Goal: Information Seeking & Learning: Check status

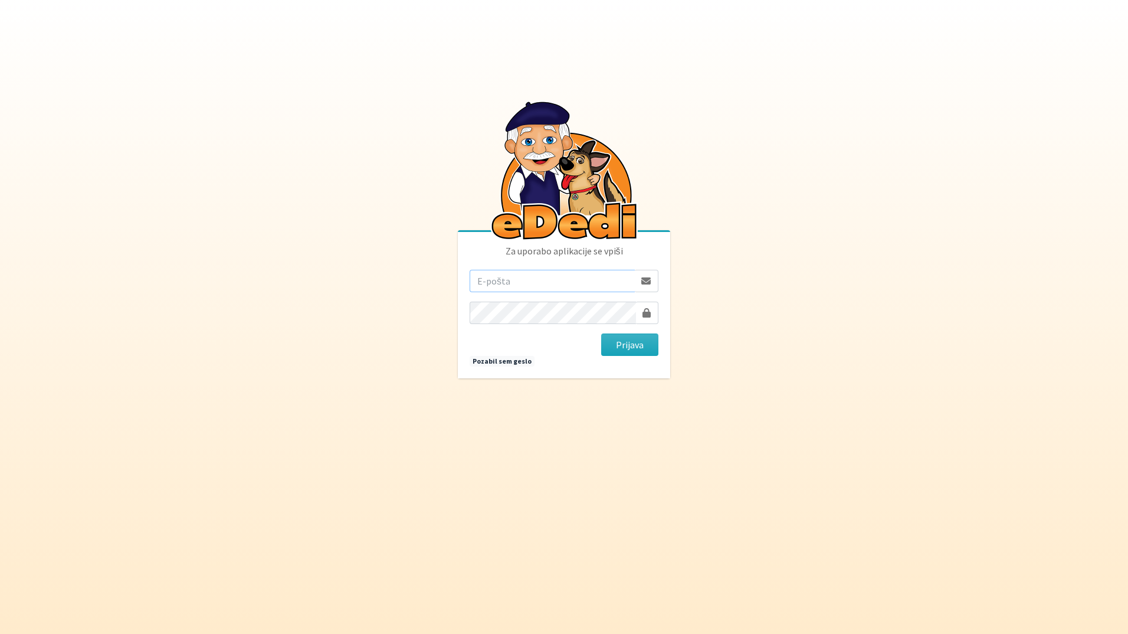
click at [561, 283] on input "email" at bounding box center [552, 281] width 165 height 22
type input "[EMAIL_ADDRESS][DOMAIN_NAME]"
click at [601, 333] on button "Prijava" at bounding box center [629, 344] width 57 height 22
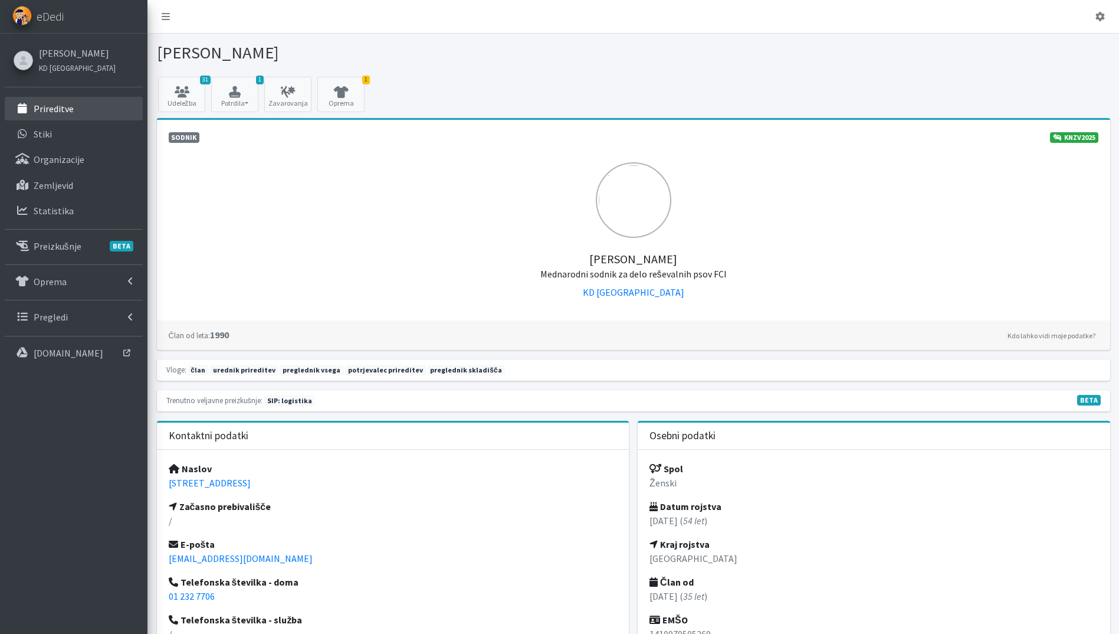
click at [99, 99] on link "Prireditve" at bounding box center [74, 109] width 138 height 24
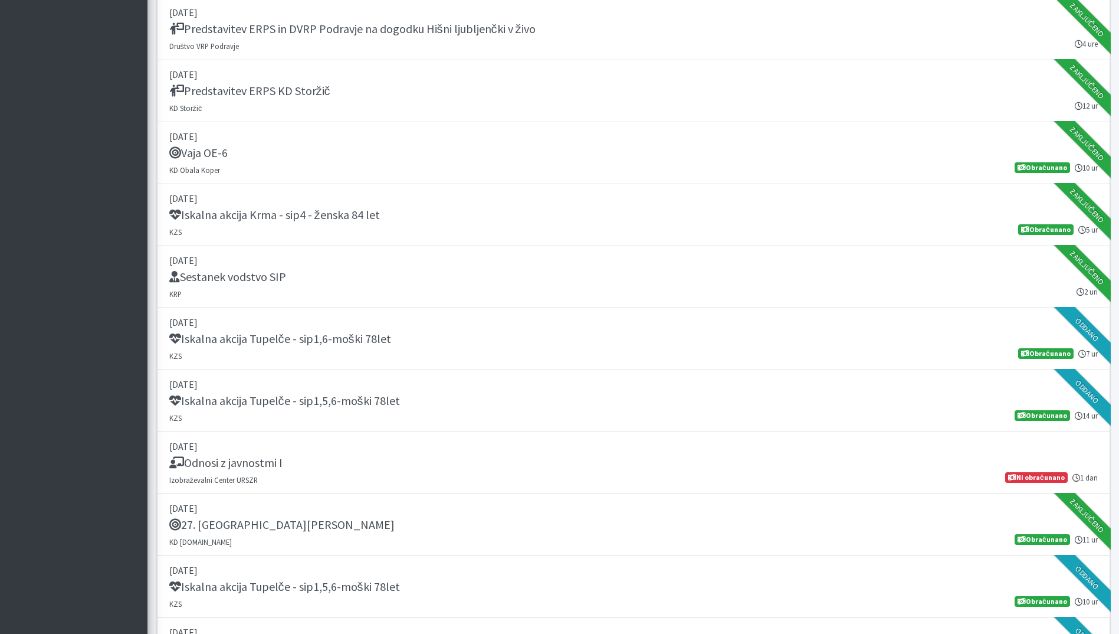
scroll to position [708, 0]
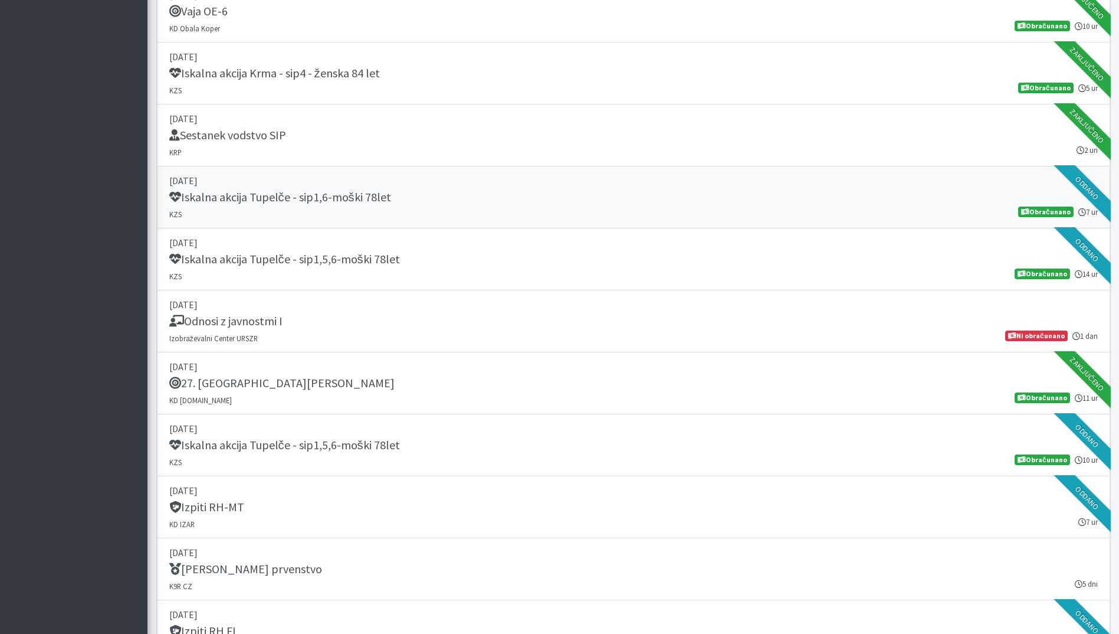
click at [379, 207] on link "11. september 2025 Iskalna akcija Tupelče - sip1,6-moški 78let KZS 7 ur Obračun…" at bounding box center [633, 197] width 953 height 62
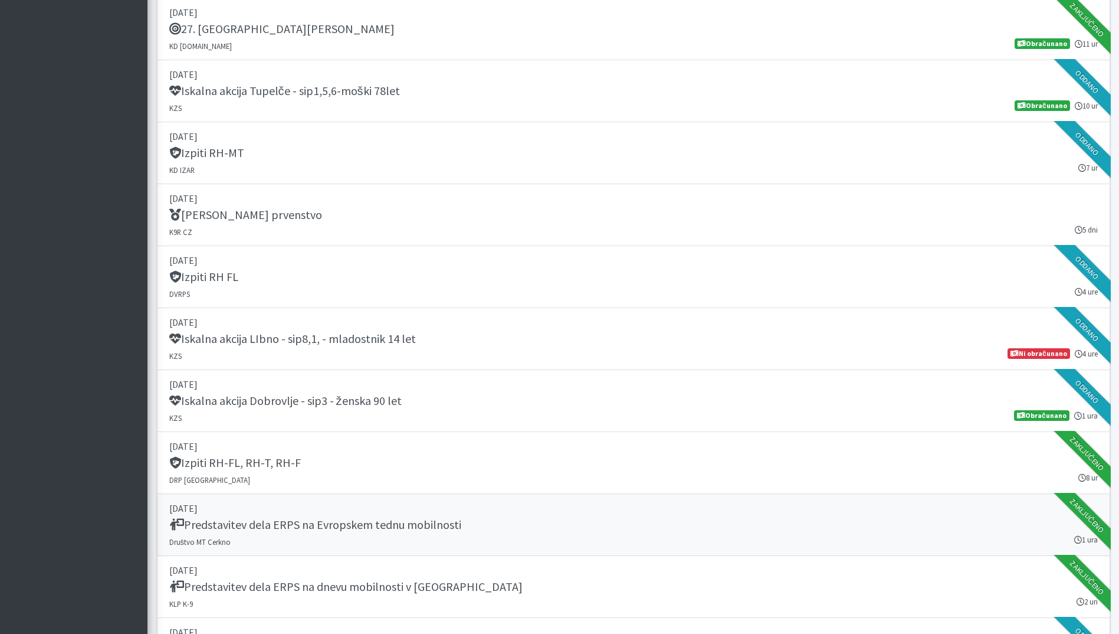
scroll to position [1416, 0]
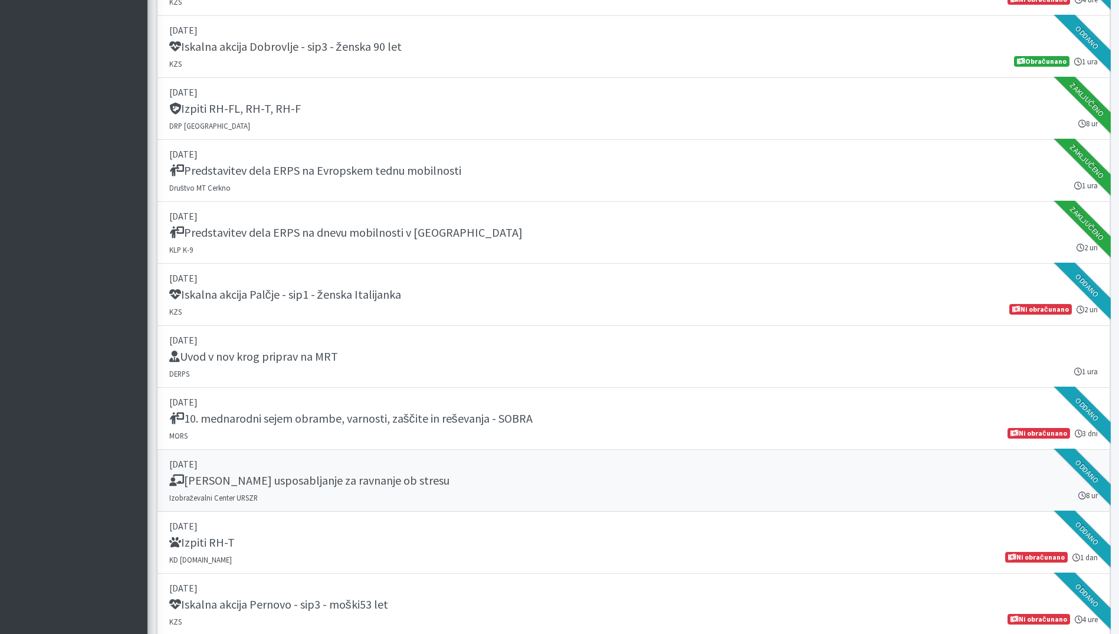
click at [610, 486] on div "Temeljno usposabljanje za ravnanje ob stresu" at bounding box center [633, 481] width 929 height 17
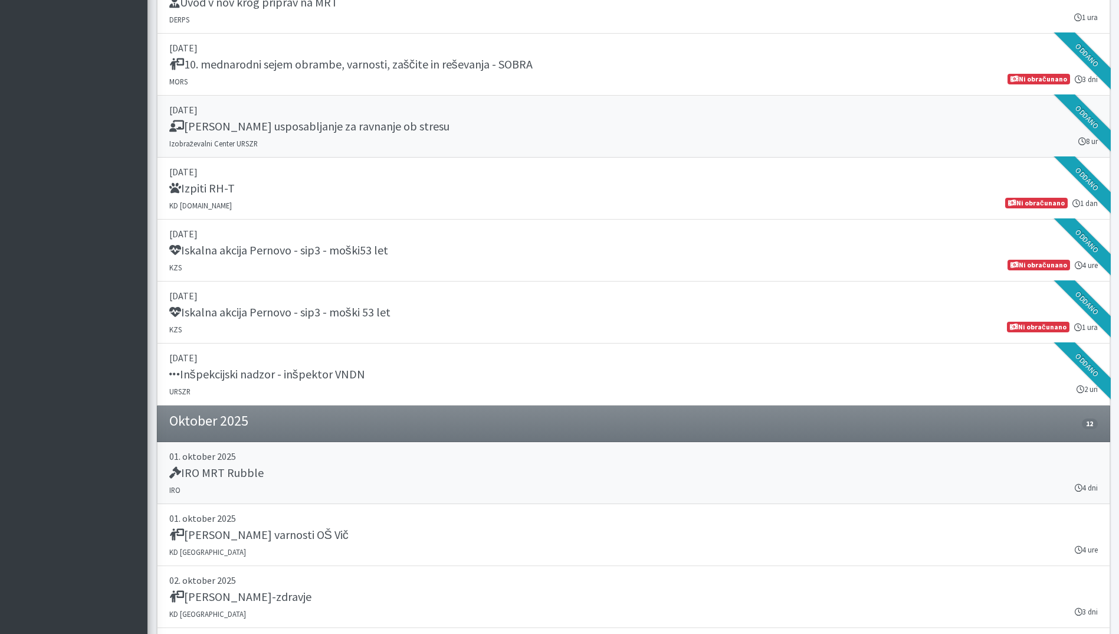
click at [576, 474] on div "IRO MRT Rubble" at bounding box center [633, 474] width 929 height 17
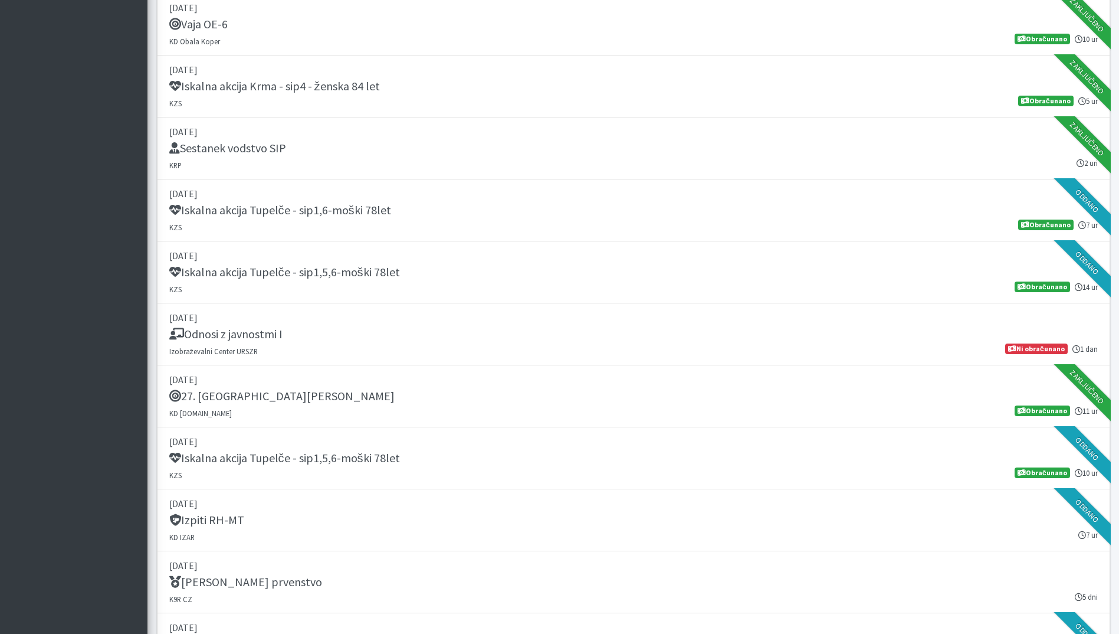
scroll to position [708, 0]
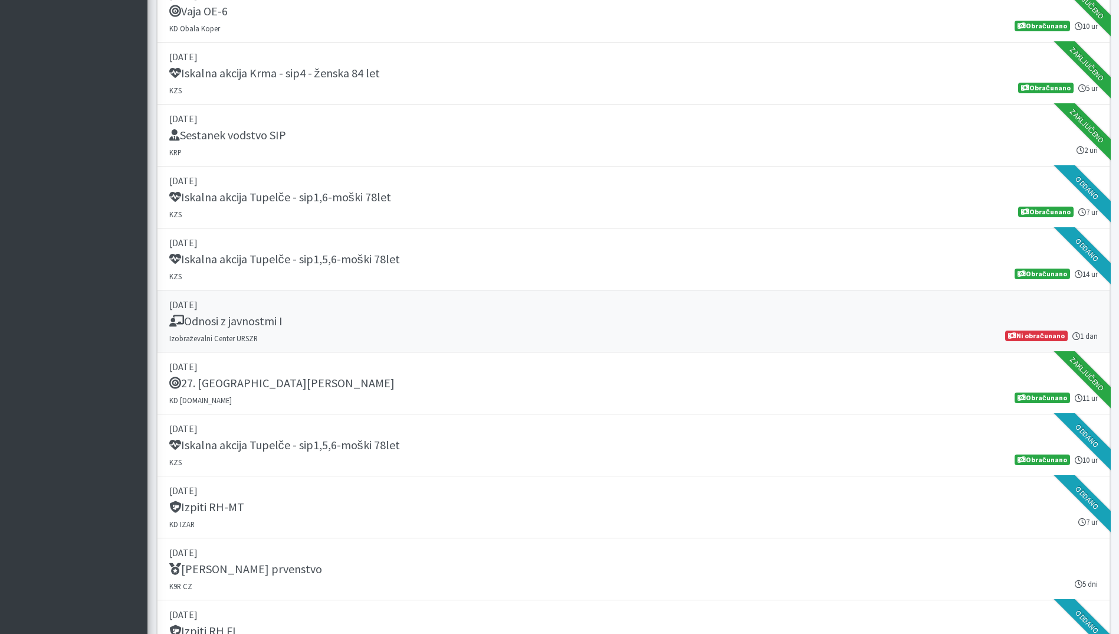
click at [340, 333] on link "12. september 2025 Odnosi z javnostmi I Izobraževalni Center URSZR 1 dan Ni obr…" at bounding box center [633, 321] width 953 height 62
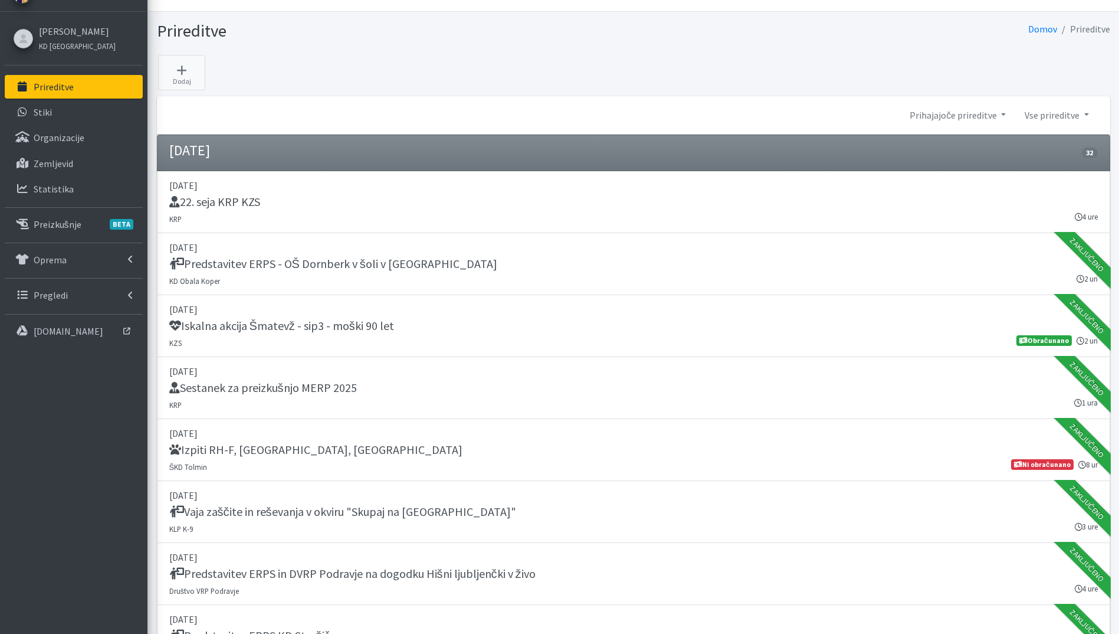
scroll to position [0, 0]
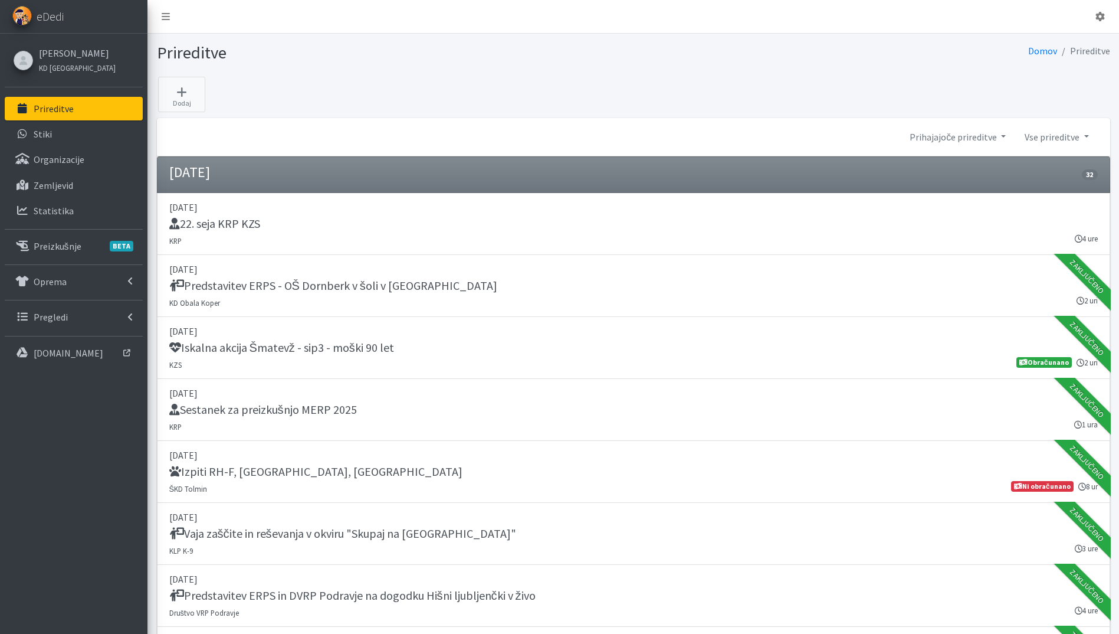
click at [90, 106] on link "Prireditve" at bounding box center [74, 109] width 138 height 24
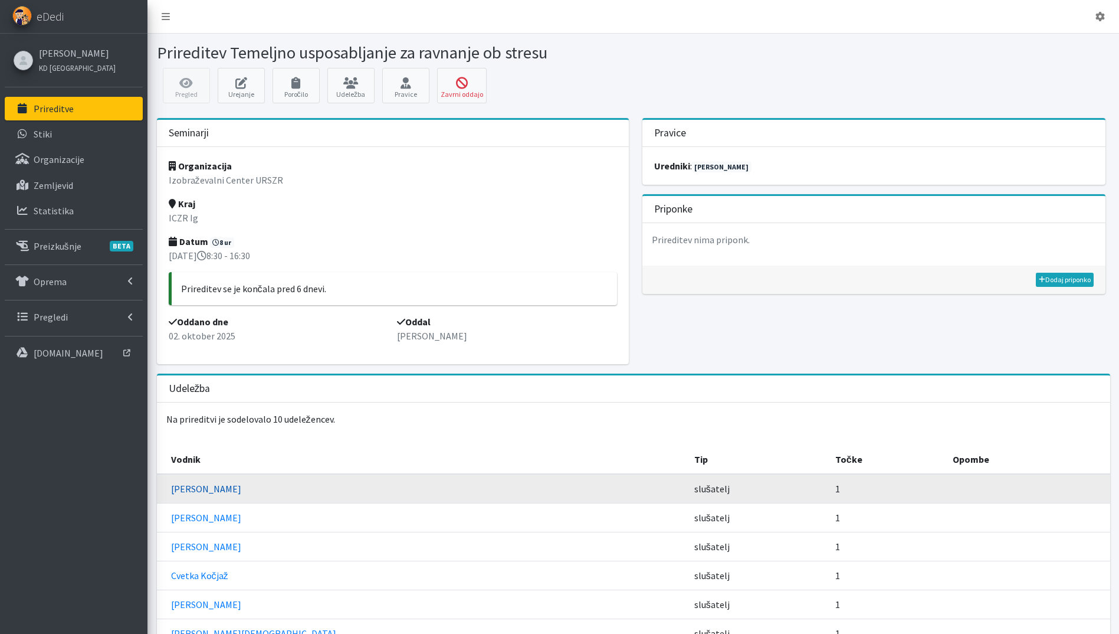
click at [198, 490] on link "Brane Erjavec" at bounding box center [206, 489] width 70 height 12
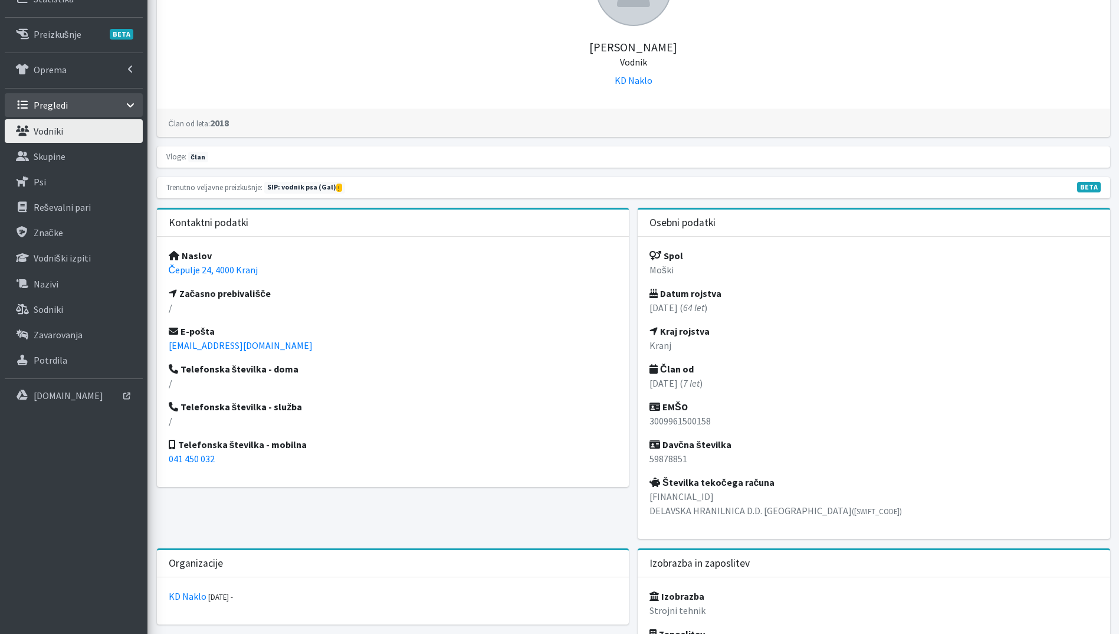
scroll to position [1321, 0]
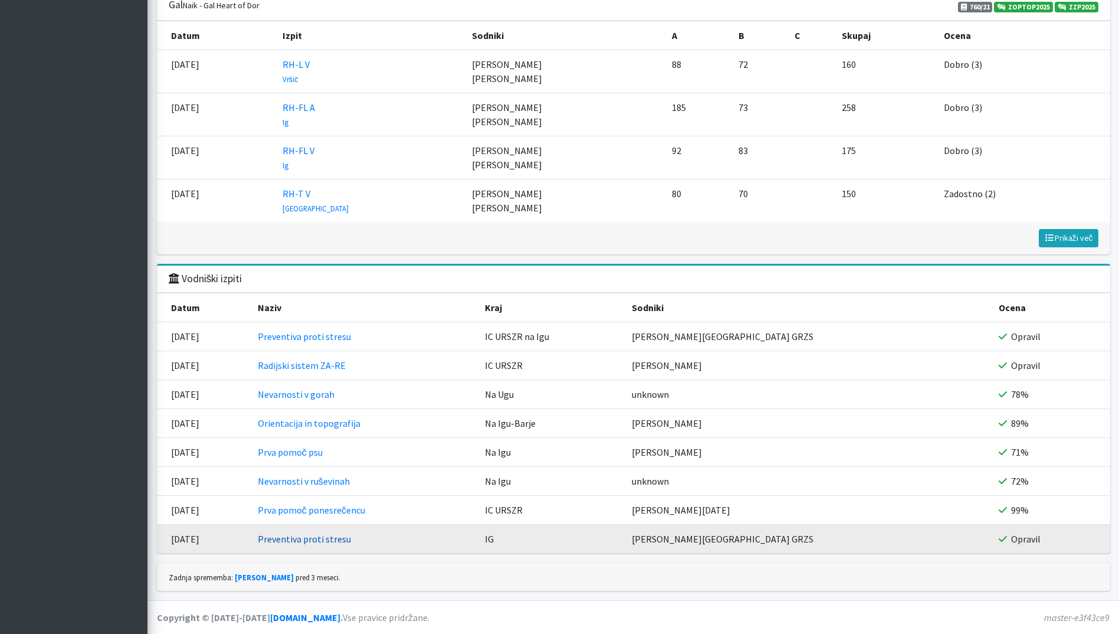
click at [349, 537] on link "Preventiva proti stresu" at bounding box center [304, 539] width 93 height 12
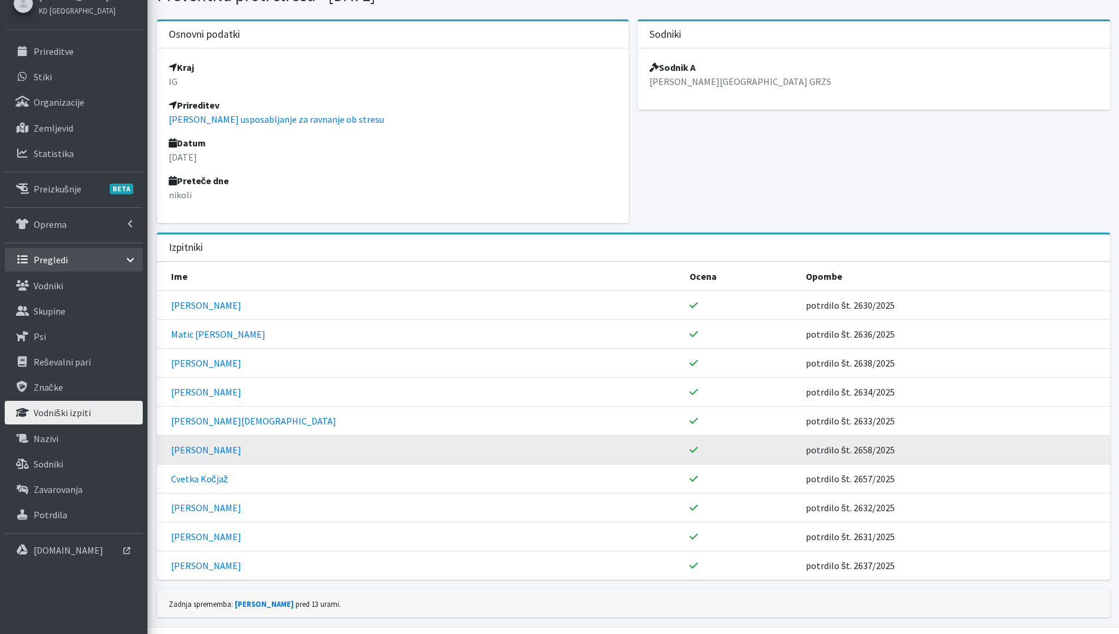
scroll to position [84, 0]
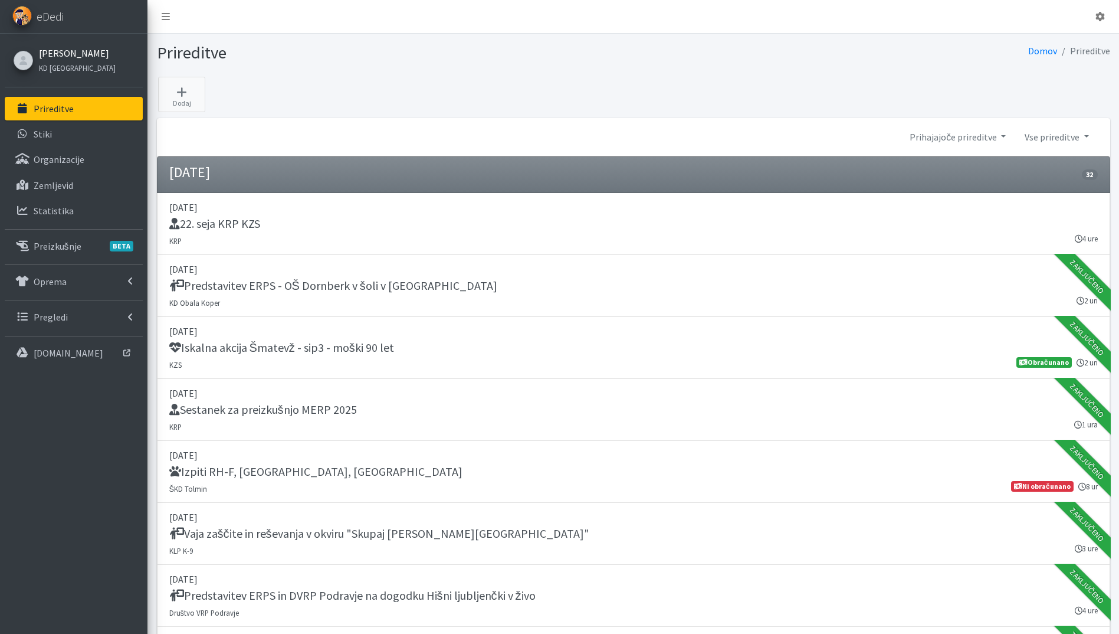
click at [58, 56] on link "[PERSON_NAME]" at bounding box center [77, 53] width 77 height 14
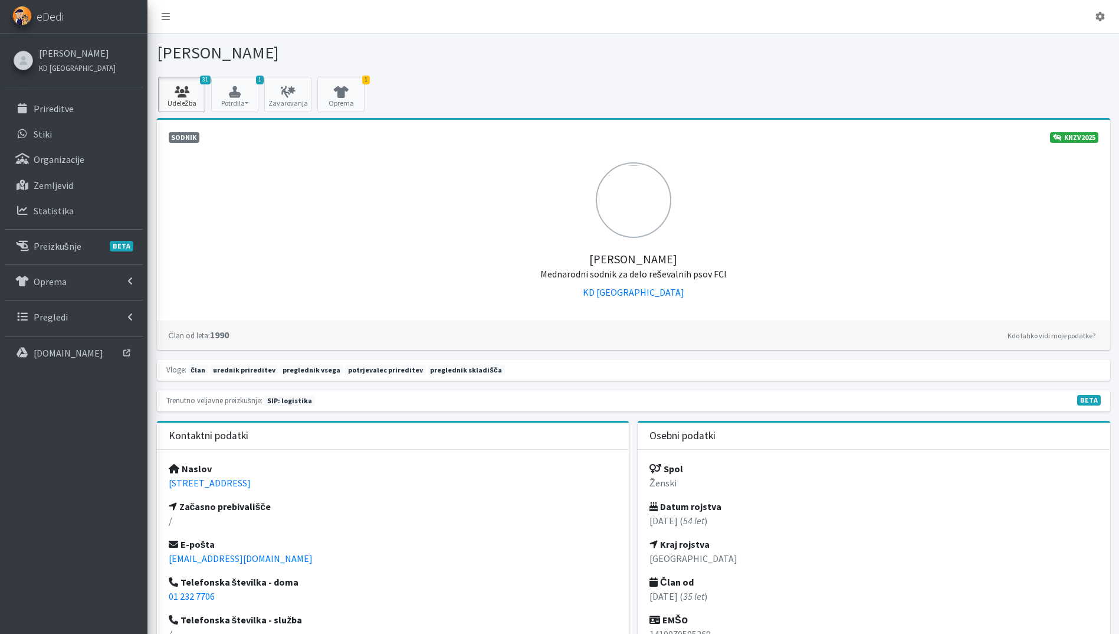
click at [184, 91] on icon at bounding box center [182, 92] width 40 height 12
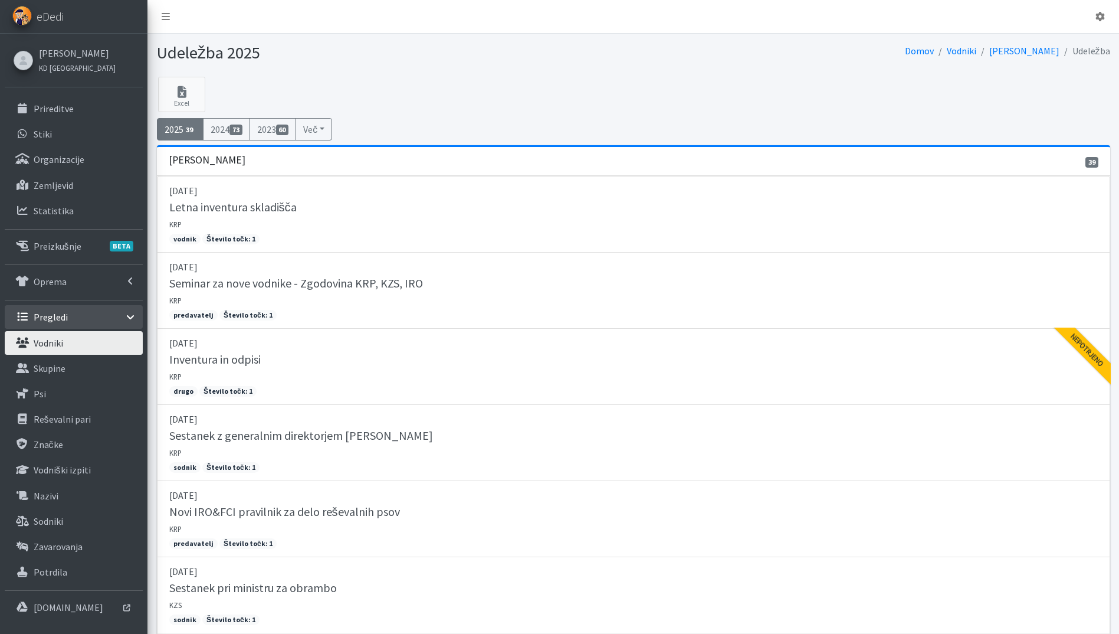
click at [67, 330] on li "Pregledi Vodniki Skupine Psi Reševalni pari Nazivi Sodniki" at bounding box center [74, 445] width 138 height 280
click at [68, 336] on link "Vodniki" at bounding box center [74, 343] width 138 height 24
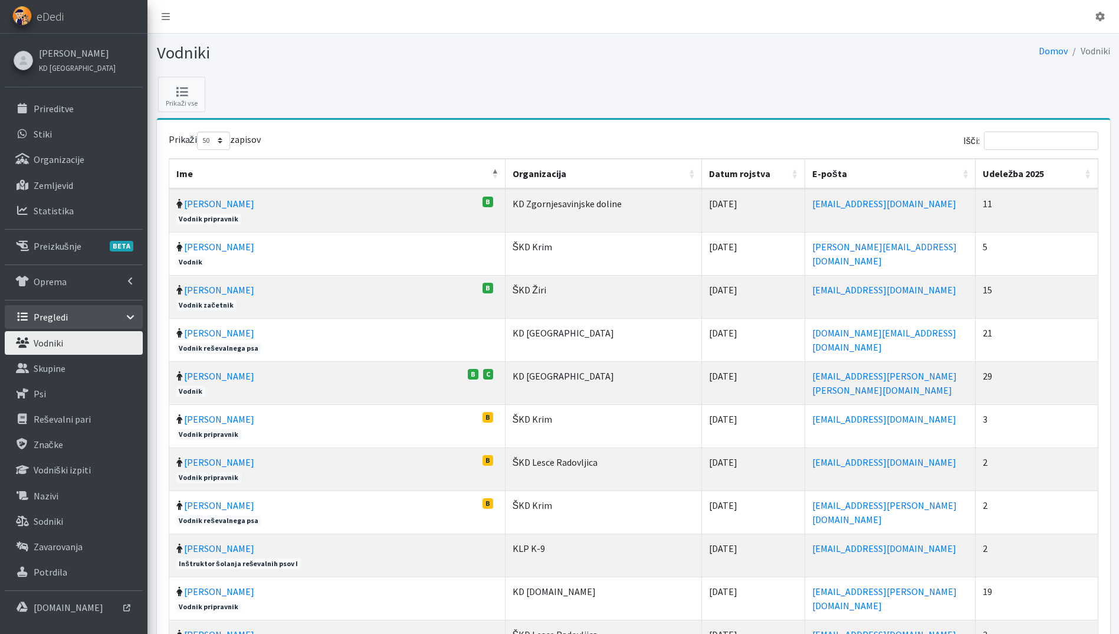
select select "50"
click at [1082, 174] on th "Udeležba 2025" at bounding box center [1037, 174] width 122 height 30
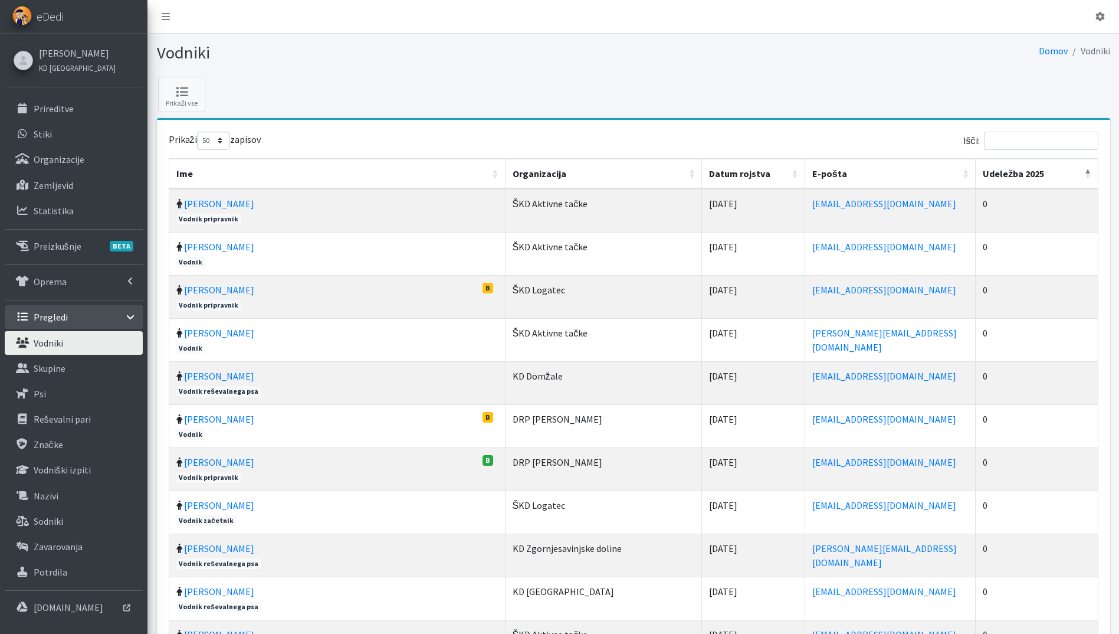
click at [1082, 174] on th "Udeležba 2025" at bounding box center [1037, 174] width 122 height 30
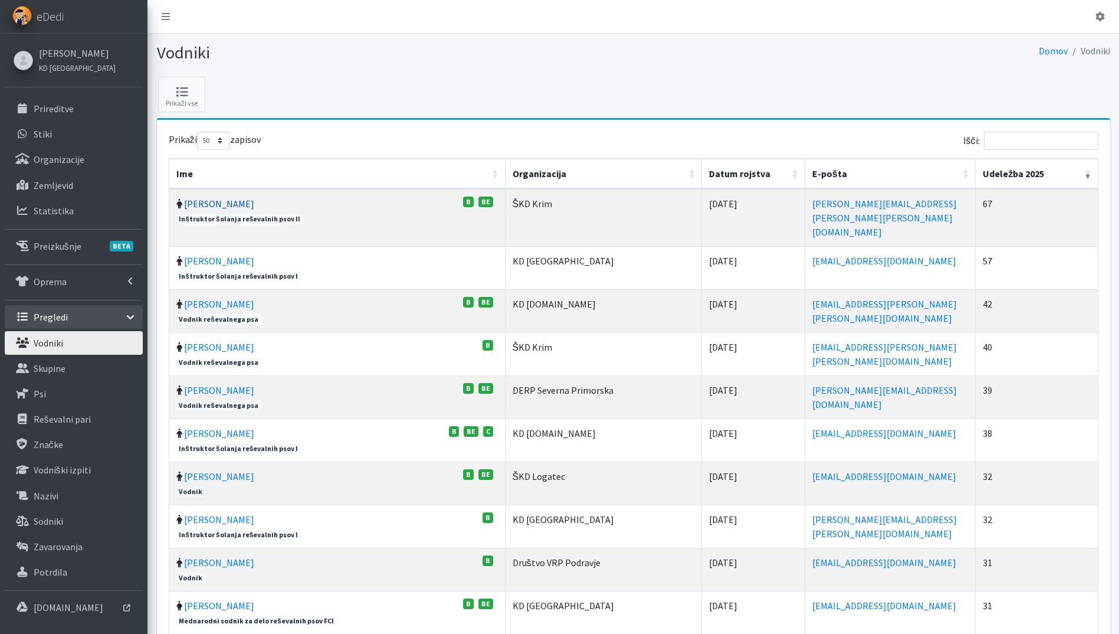
click at [211, 201] on link "Vera Mikolič" at bounding box center [219, 204] width 70 height 12
click at [209, 255] on link "Zvonko Majcen" at bounding box center [219, 261] width 70 height 12
click at [220, 298] on link "Blaž Verbič" at bounding box center [219, 304] width 70 height 12
click at [217, 556] on link "Andrej Kitak" at bounding box center [219, 562] width 70 height 12
click at [236, 513] on link "Monika Velikonja" at bounding box center [219, 519] width 70 height 12
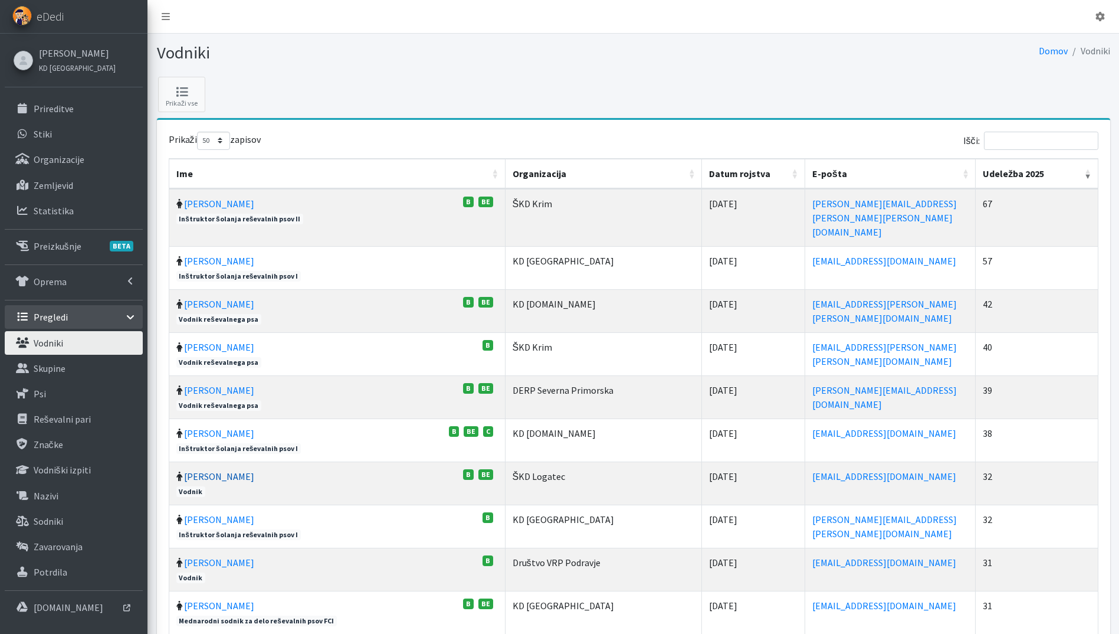
click at [218, 470] on link "Jernej Gregorin" at bounding box center [219, 476] width 70 height 12
click at [209, 427] on link "Jaka Zamernik" at bounding box center [219, 433] width 70 height 12
click at [116, 99] on link "Prireditve" at bounding box center [74, 109] width 138 height 24
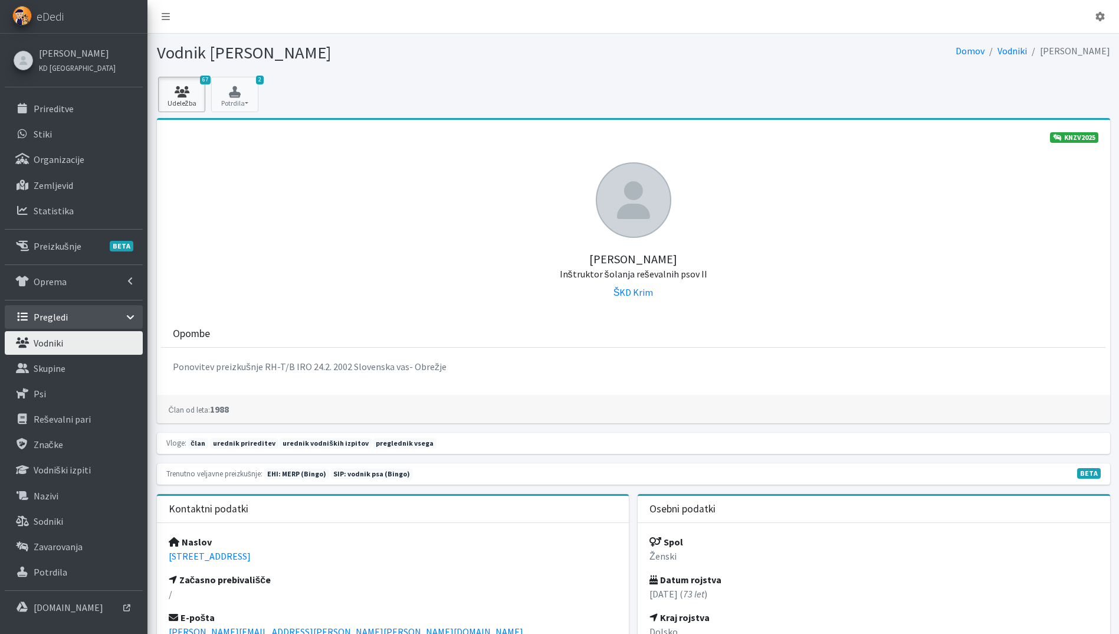
click at [199, 97] on link "67 Udeležba" at bounding box center [181, 94] width 47 height 35
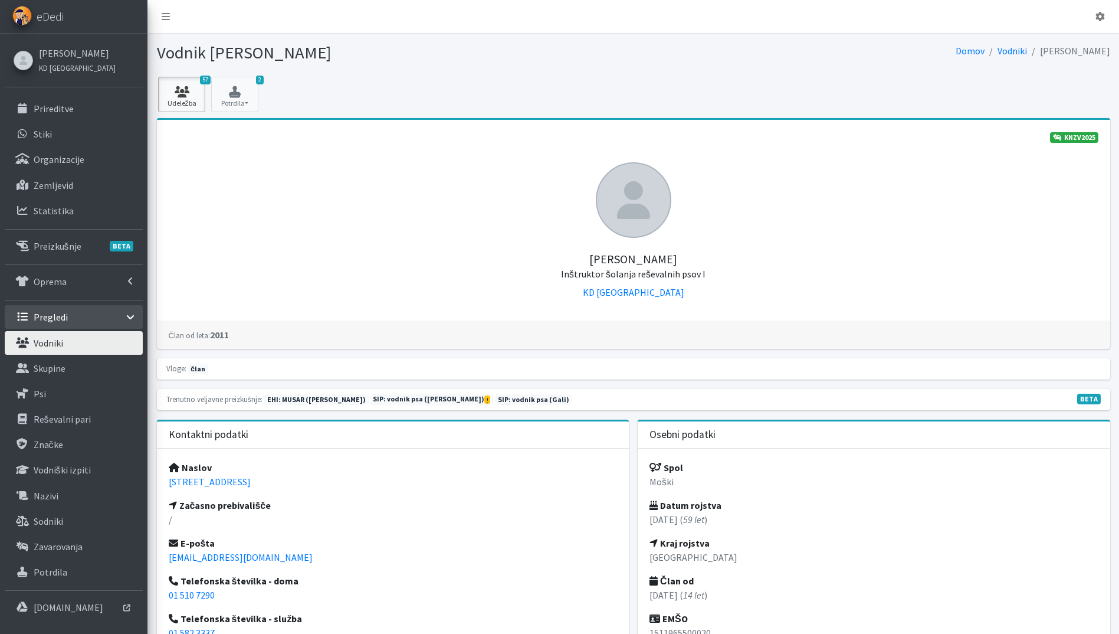
click at [172, 98] on link "57 Udeležba" at bounding box center [181, 94] width 47 height 35
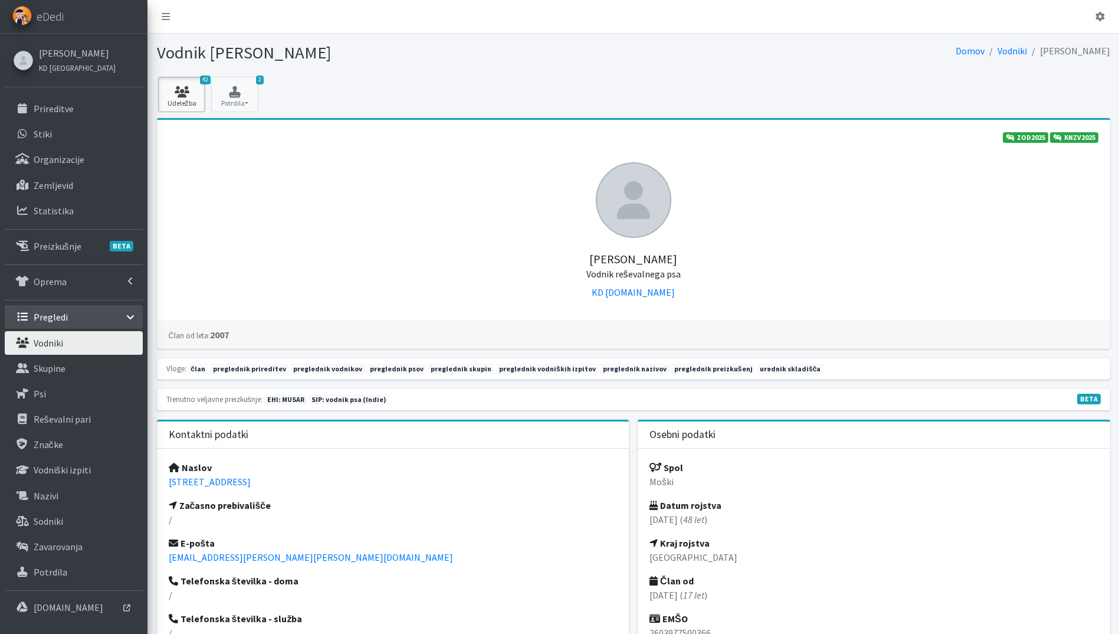
click at [179, 96] on icon at bounding box center [182, 92] width 40 height 12
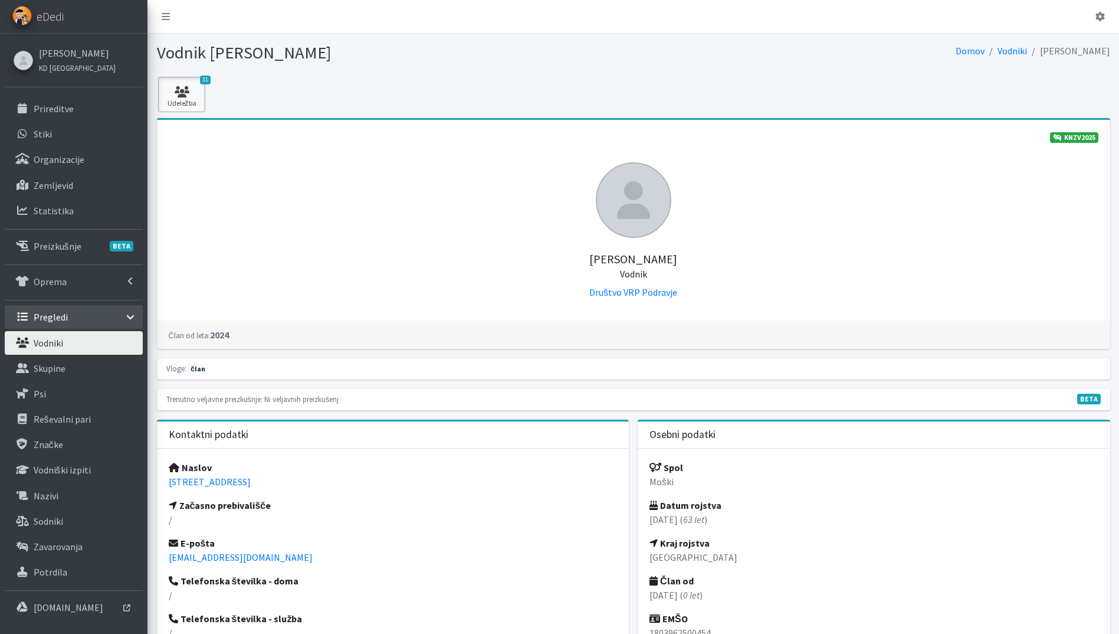
click at [172, 92] on icon at bounding box center [182, 92] width 40 height 12
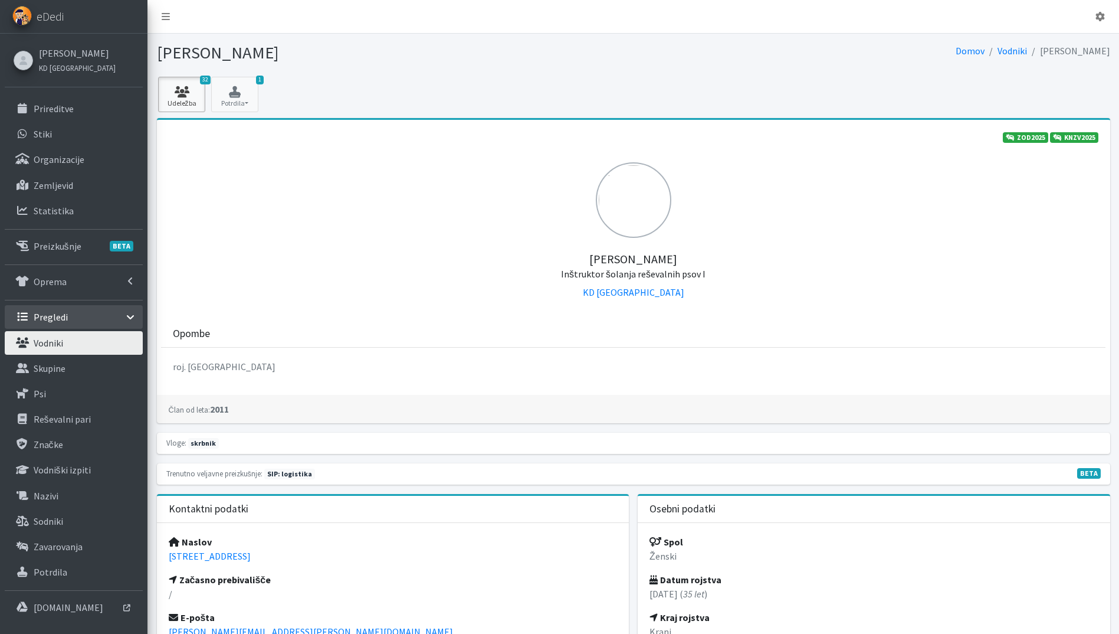
click at [186, 85] on link "32 Udeležba" at bounding box center [181, 94] width 47 height 35
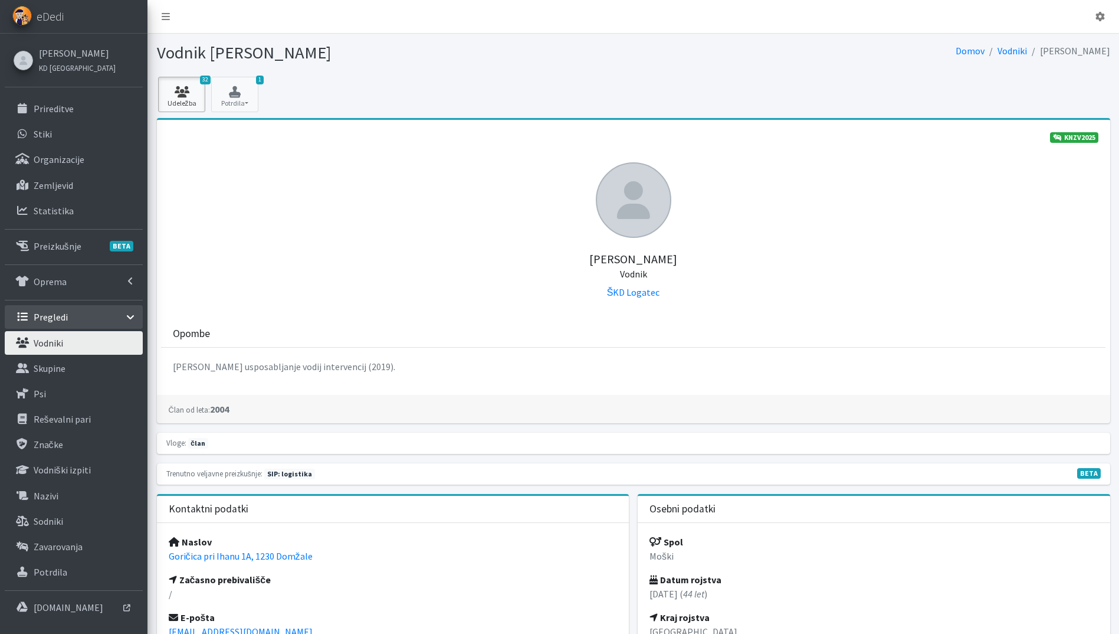
click at [182, 89] on icon at bounding box center [182, 92] width 40 height 12
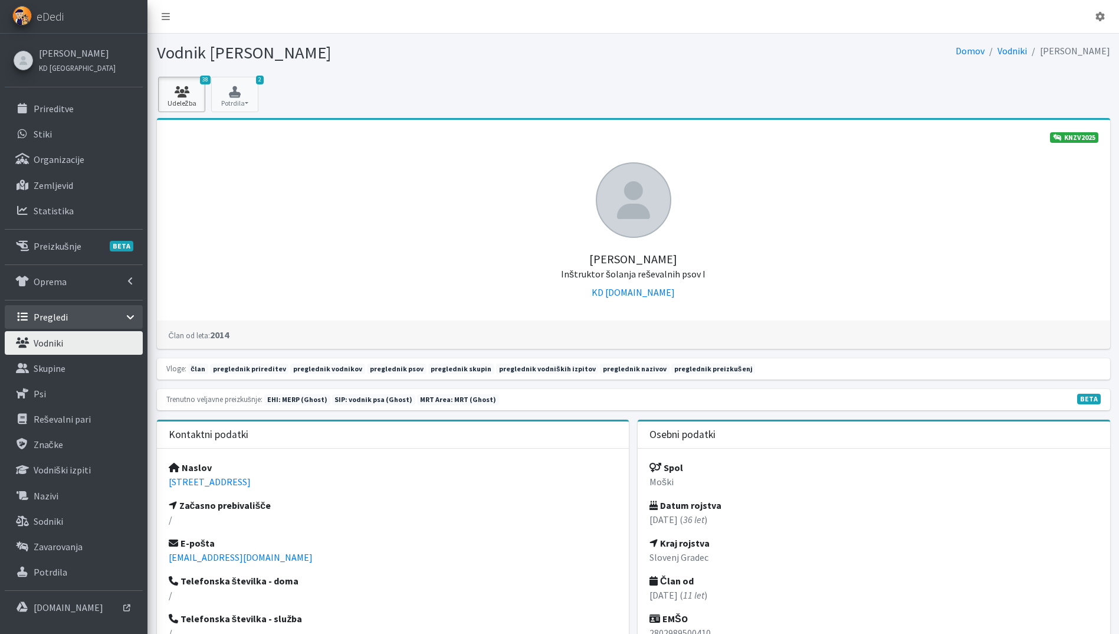
click at [187, 92] on icon at bounding box center [182, 92] width 40 height 12
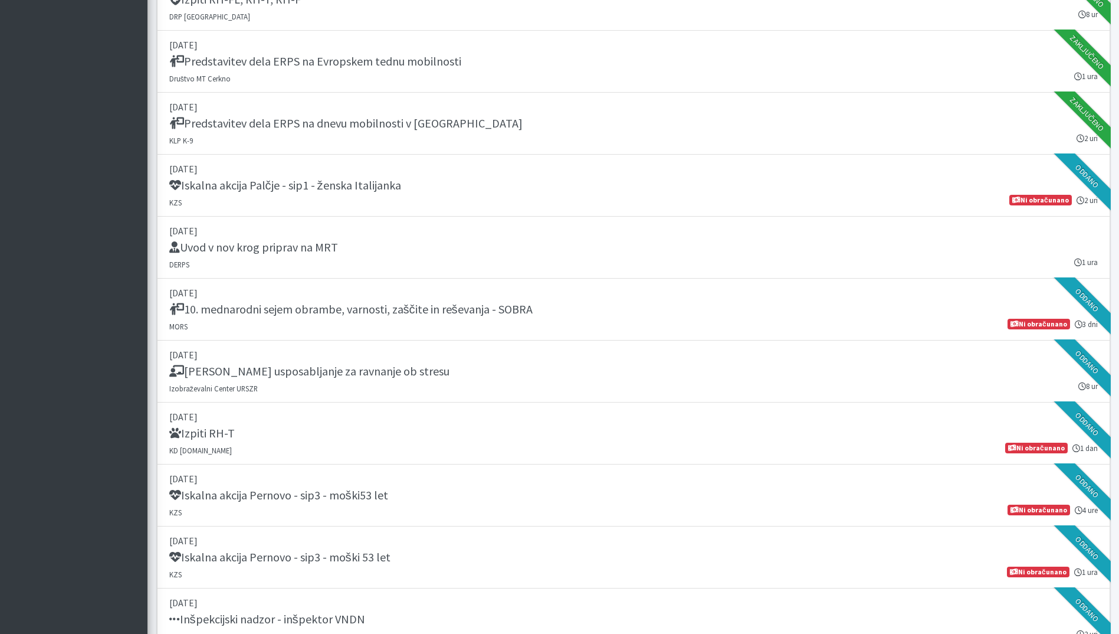
scroll to position [1879, 0]
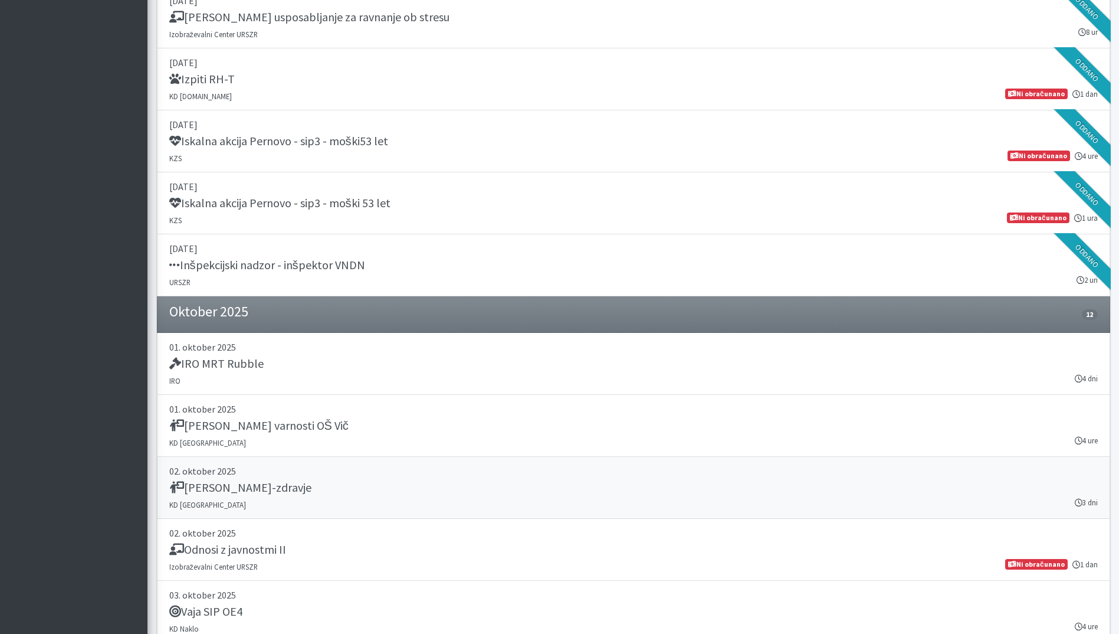
click at [308, 481] on div "[PERSON_NAME]-zdravje" at bounding box center [633, 488] width 929 height 17
